Goal: Information Seeking & Learning: Learn about a topic

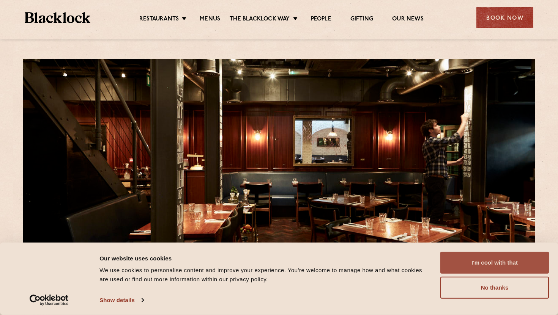
click at [491, 261] on button "I'm cool with that" at bounding box center [494, 263] width 108 height 22
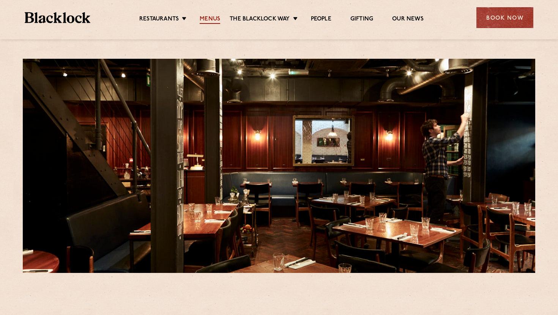
click at [210, 18] on link "Menus" at bounding box center [210, 20] width 20 height 8
click at [272, 138] on div at bounding box center [279, 166] width 512 height 214
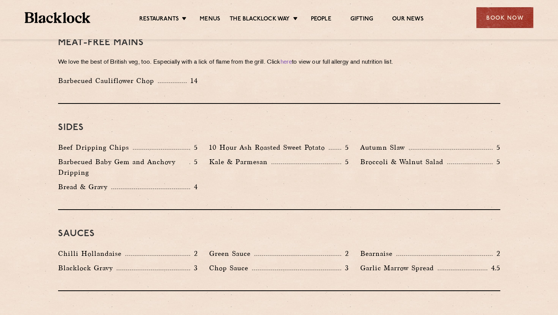
scroll to position [1095, 0]
